Goal: Navigation & Orientation: Find specific page/section

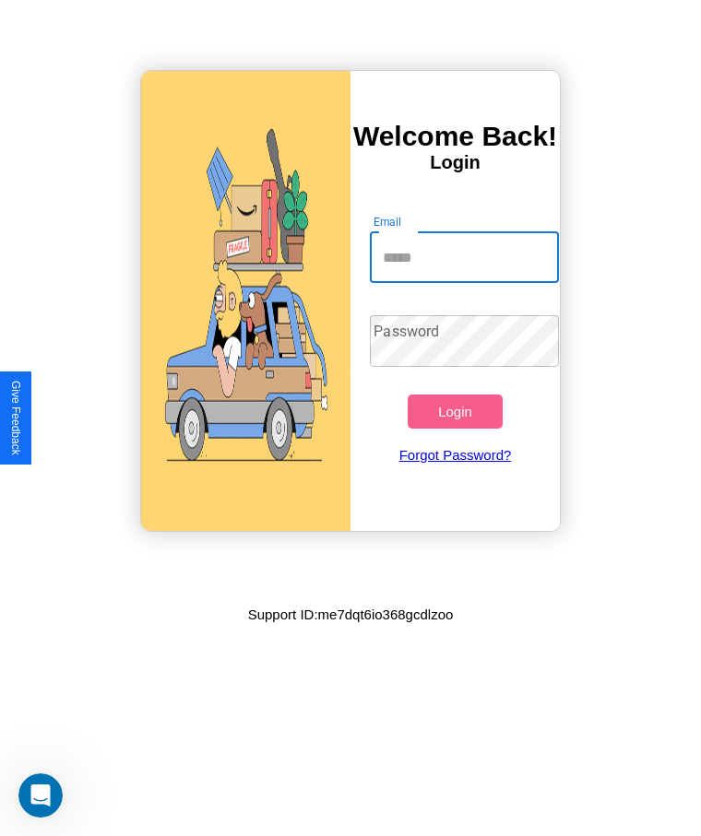
click at [464, 257] on input "Email" at bounding box center [464, 257] width 188 height 52
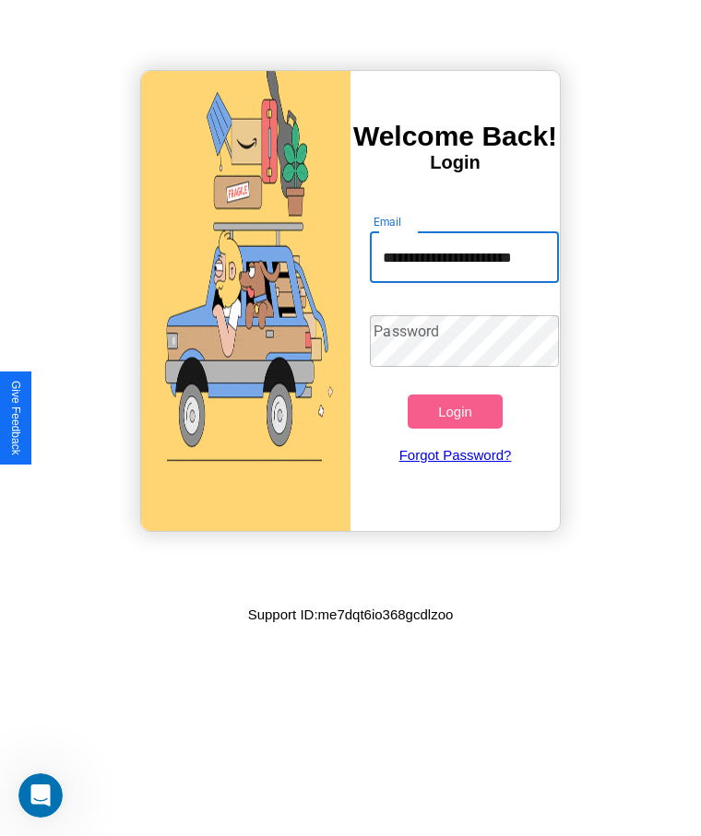
scroll to position [0, 23]
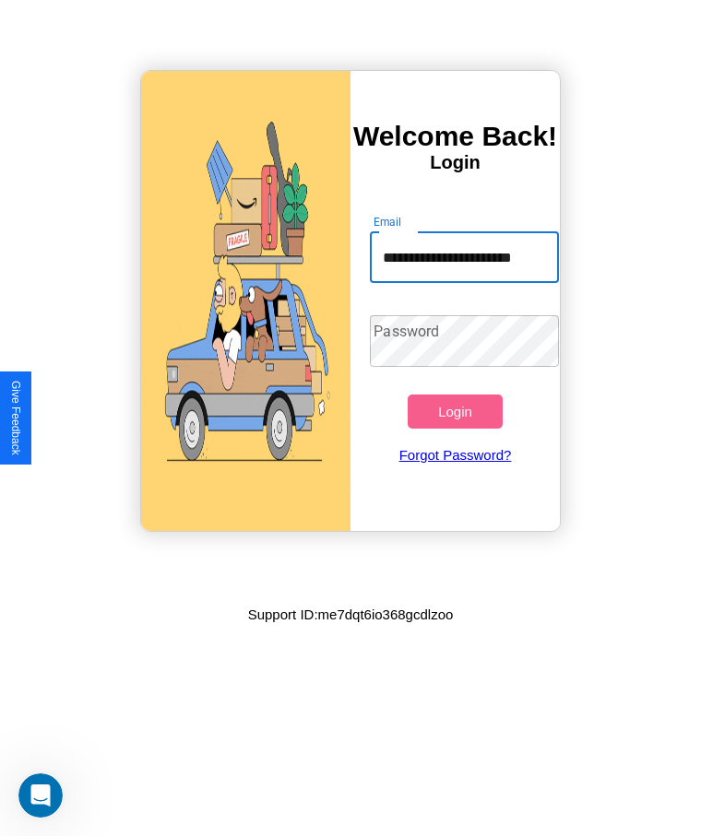
type input "**********"
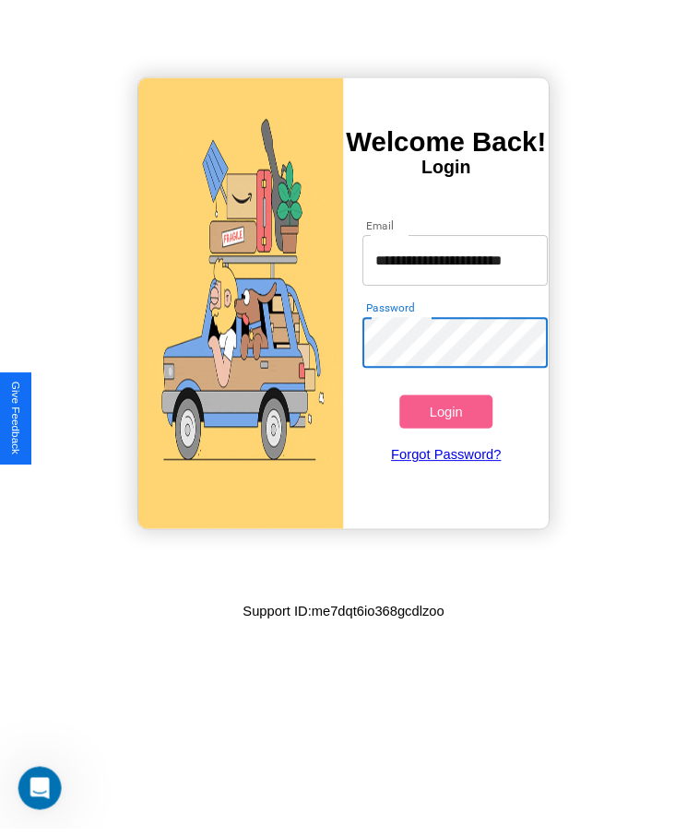
scroll to position [0, 0]
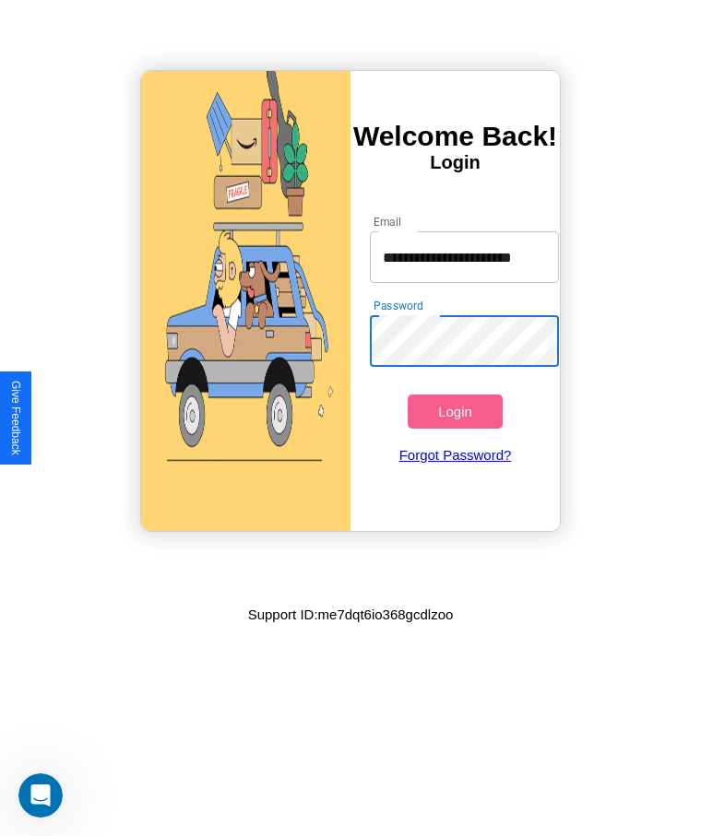
click at [454, 411] on button "Login" at bounding box center [454, 412] width 94 height 34
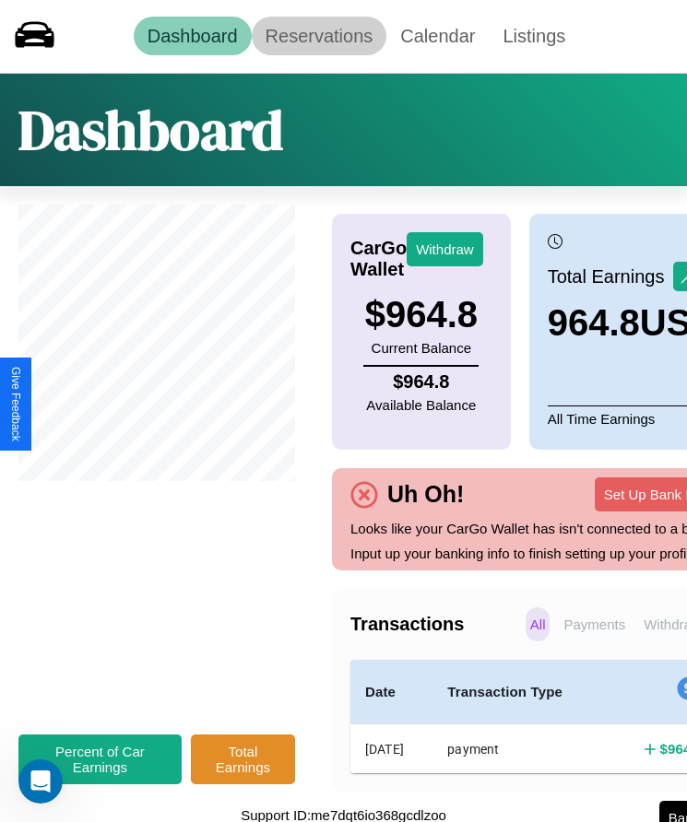
click at [318, 36] on link "Reservations" at bounding box center [320, 36] width 136 height 39
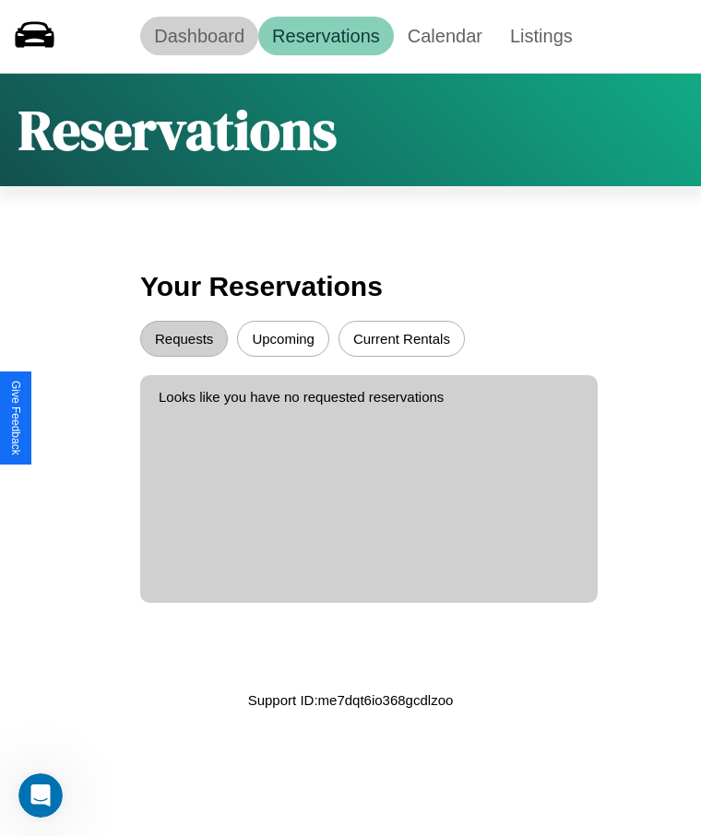
click at [199, 36] on link "Dashboard" at bounding box center [199, 36] width 118 height 39
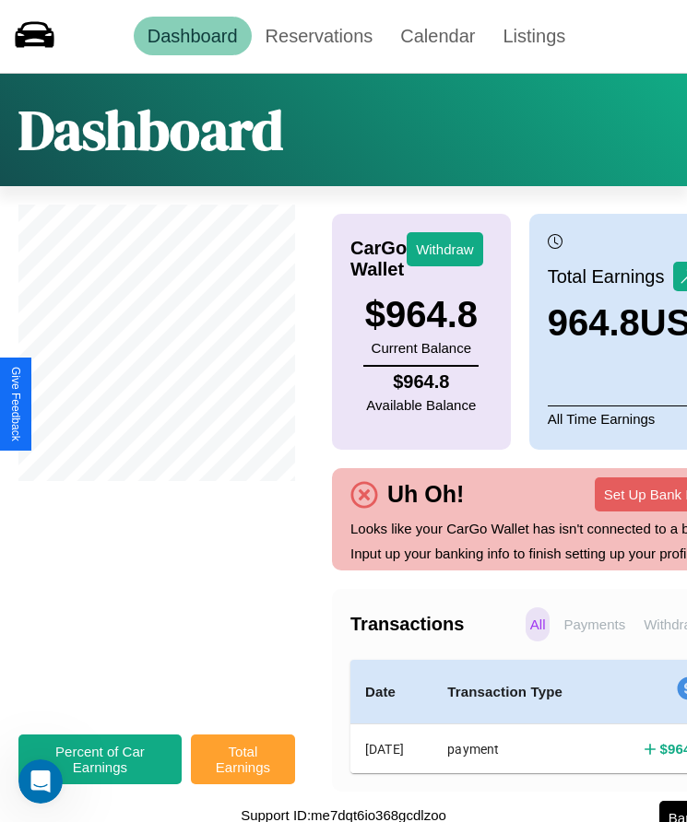
click at [242, 770] on button "Total Earnings" at bounding box center [243, 760] width 104 height 50
